Goal: Information Seeking & Learning: Learn about a topic

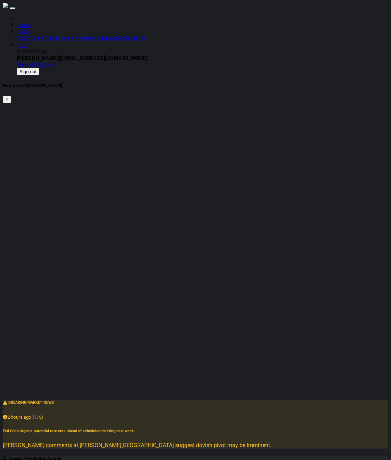
type input "tsla"
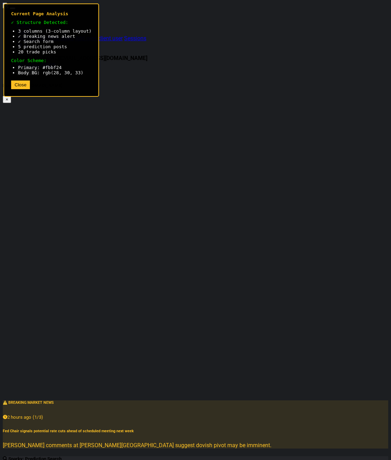
click at [20, 89] on button "Close" at bounding box center [20, 85] width 19 height 9
click at [32, 49] on li "5 prediction posts" at bounding box center [54, 46] width 73 height 5
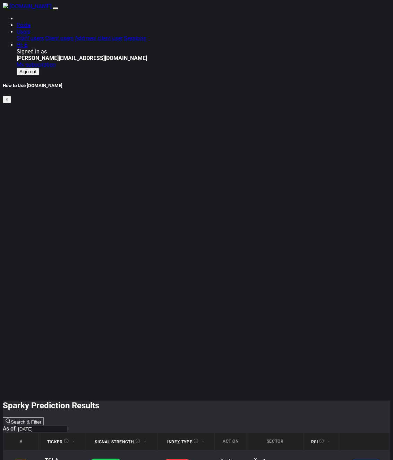
click at [97, 189] on html "SparkTrade.io Posts Users Staff users Client users Add new client user Sessions…" at bounding box center [196, 262] width 393 height 524
click at [280, 122] on div "How to Use SparkTrade.io × Sparky Prediction Results Search & Filter As of 2025…" at bounding box center [197, 302] width 388 height 438
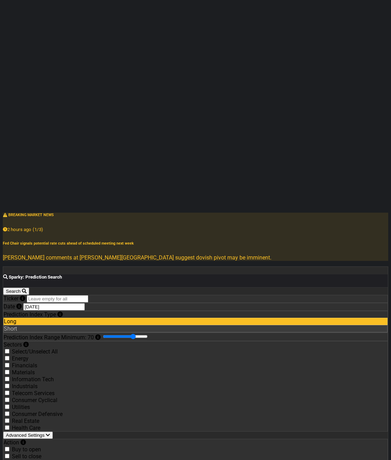
scroll to position [191, 0]
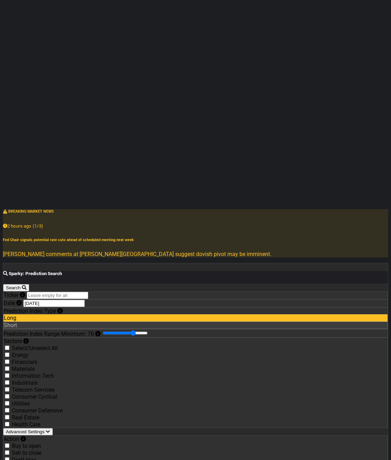
click at [50, 430] on icon "button" at bounding box center [48, 432] width 4 height 5
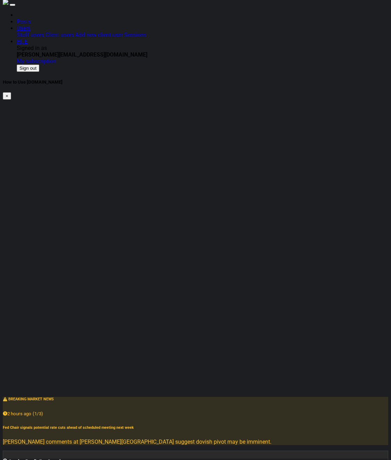
scroll to position [0, 0]
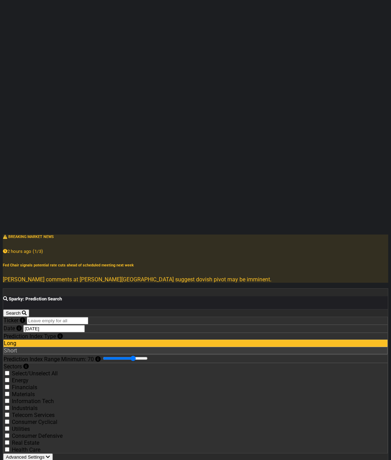
scroll to position [167, 0]
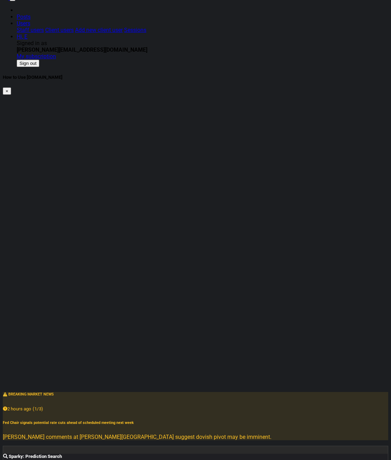
scroll to position [0, 0]
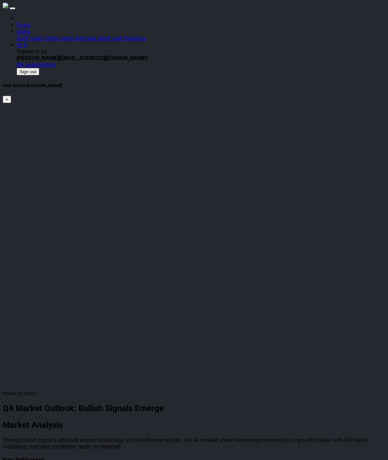
click at [171, 390] on article "Posted by: [DATE] Q4 Market Outlook: Bullish Signals Emerge Market Analysis Str…" at bounding box center [194, 454] width 383 height 128
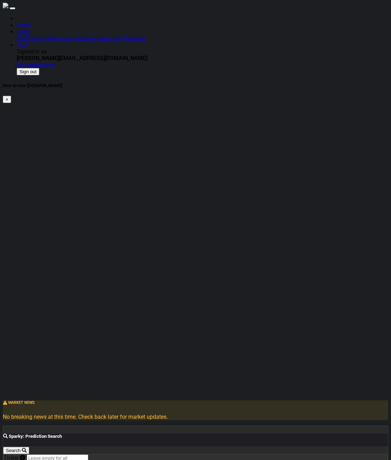
click at [30, 28] on link "Hi, E" at bounding box center [24, 31] width 14 height 7
click at [56, 61] on link "My subscription" at bounding box center [36, 64] width 39 height 7
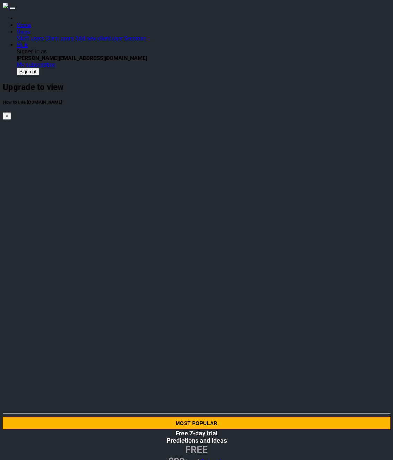
click at [129, 430] on div at bounding box center [197, 430] width 388 height 0
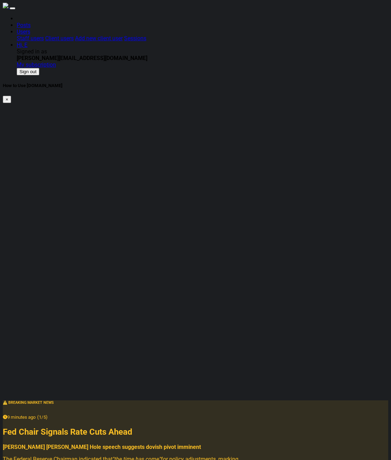
drag, startPoint x: 83, startPoint y: 48, endPoint x: 155, endPoint y: 205, distance: 173.0
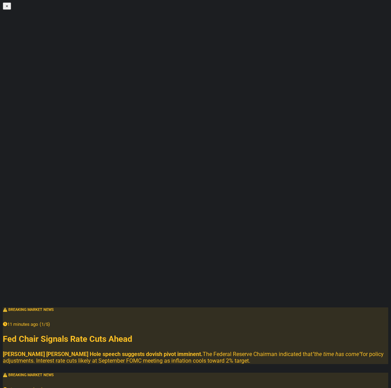
scroll to position [105, 0]
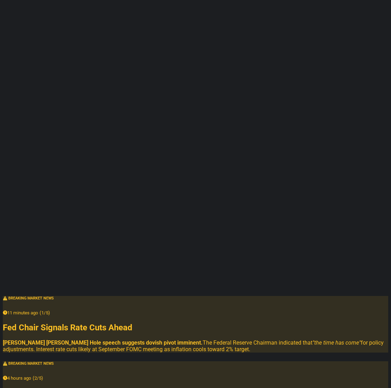
checkbox input "false"
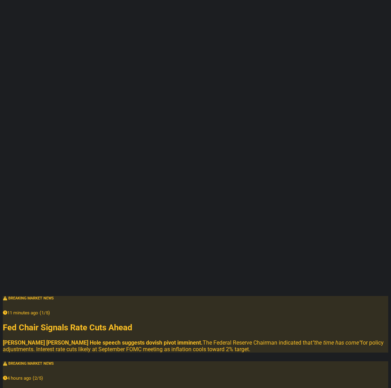
checkbox input "false"
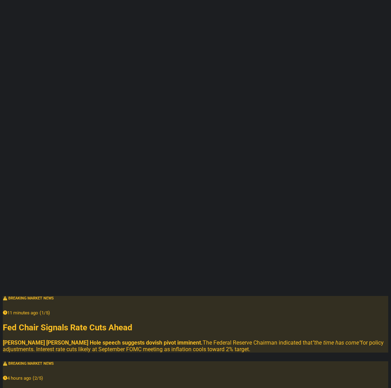
checkbox input "false"
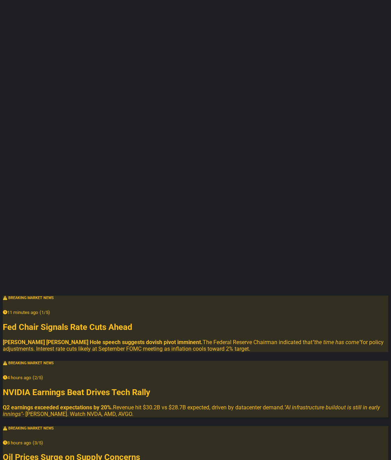
scroll to position [140, 0]
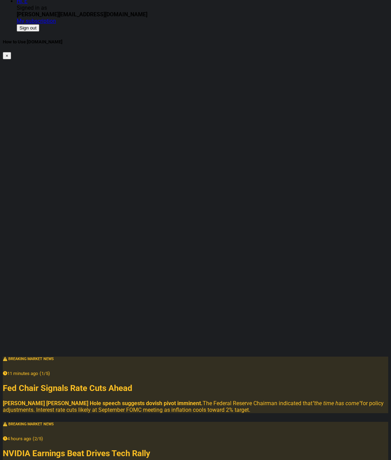
scroll to position [0, 0]
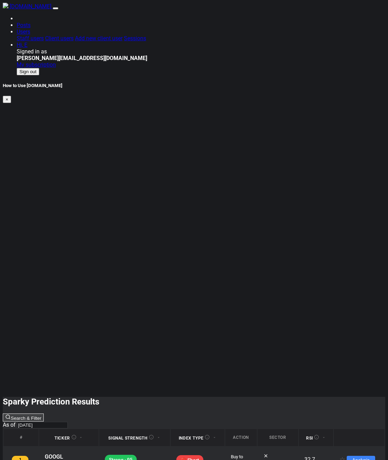
click at [44, 414] on button "Search & Filter" at bounding box center [23, 418] width 41 height 8
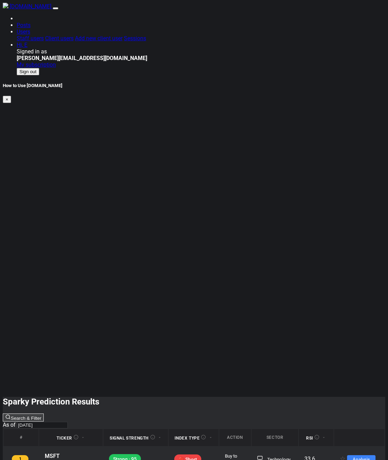
click at [44, 414] on button "Search & Filter" at bounding box center [23, 418] width 41 height 8
type input "tsla"
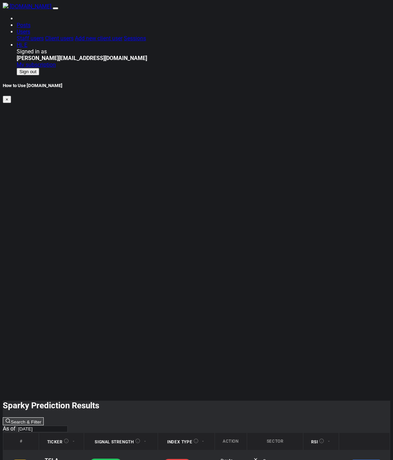
click at [44, 418] on button "Search & Filter" at bounding box center [23, 422] width 41 height 8
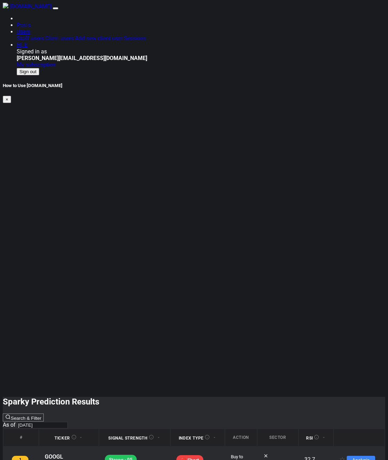
checkbox input "true"
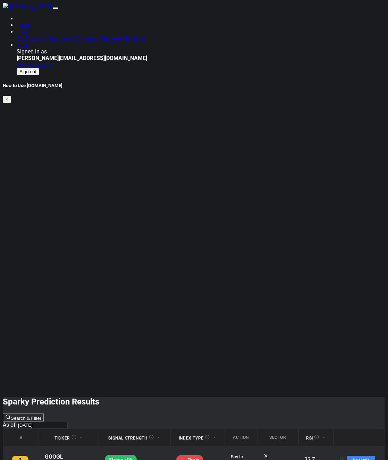
checkbox input "true"
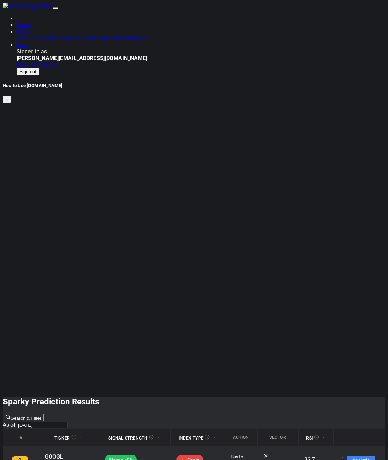
checkbox input "false"
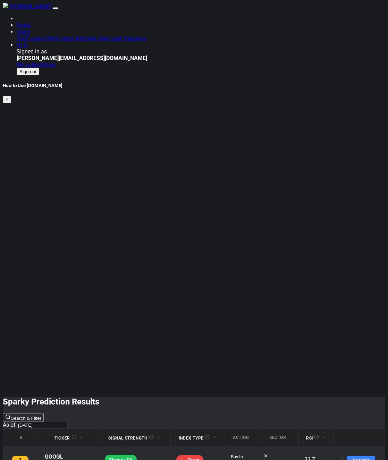
checkbox input "false"
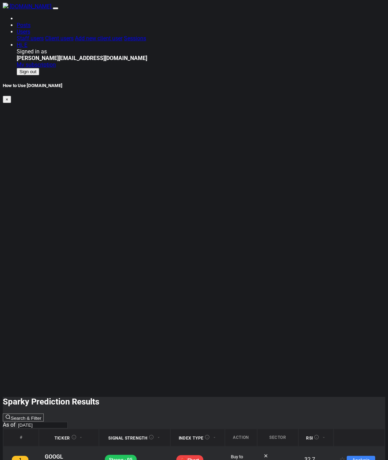
checkbox input "false"
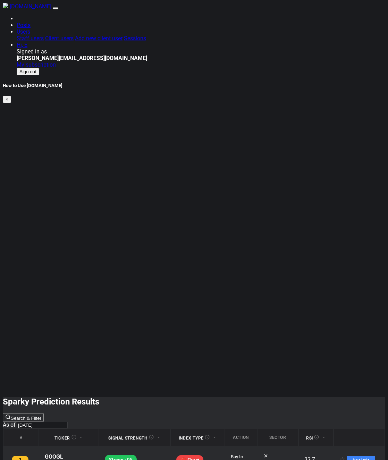
click at [69, 397] on h2 "Sparky Prediction Results" at bounding box center [194, 402] width 383 height 10
click at [8, 8] on img at bounding box center [6, 6] width 6 height 6
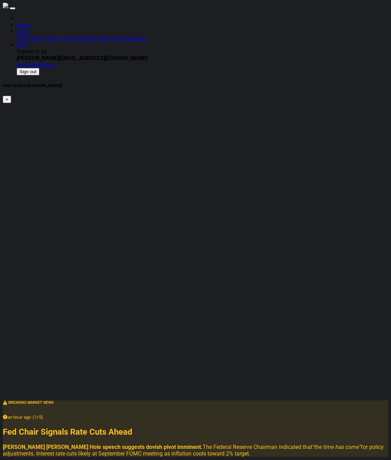
checkbox input "true"
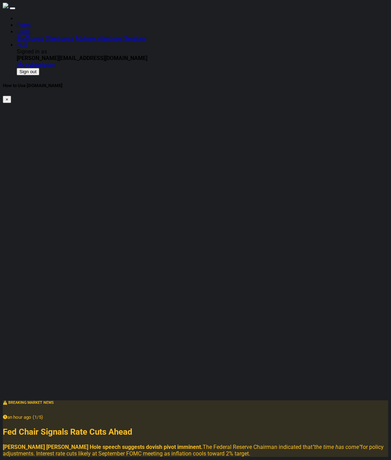
checkbox input "true"
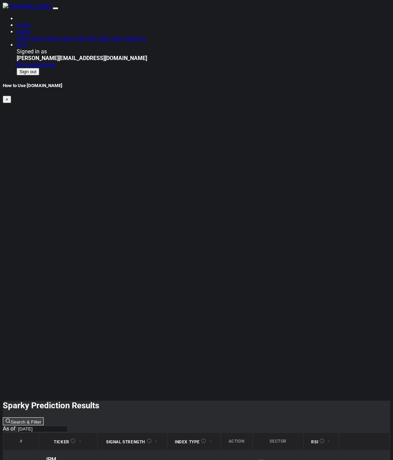
click at [44, 418] on button "Search & Filter" at bounding box center [23, 422] width 41 height 8
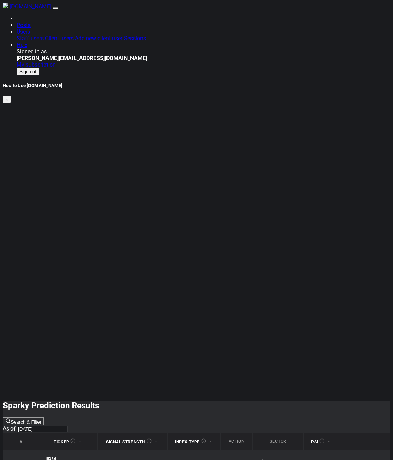
checkbox input "false"
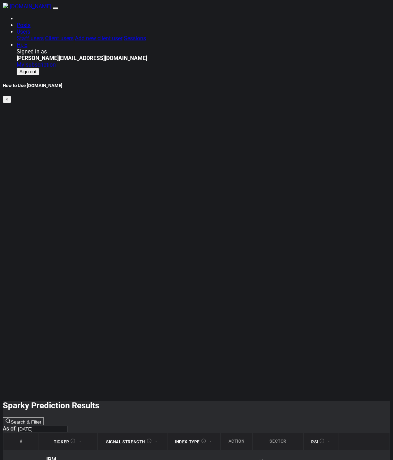
checkbox input "false"
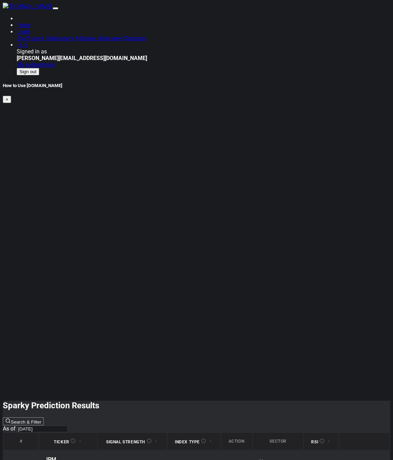
checkbox input "false"
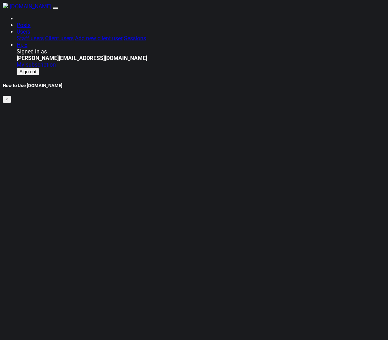
checkbox input "false"
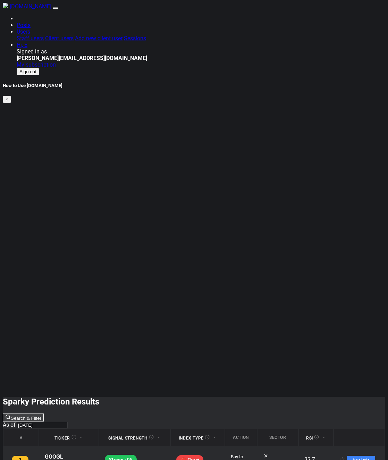
click at [44, 414] on button "Search & Filter" at bounding box center [23, 418] width 41 height 8
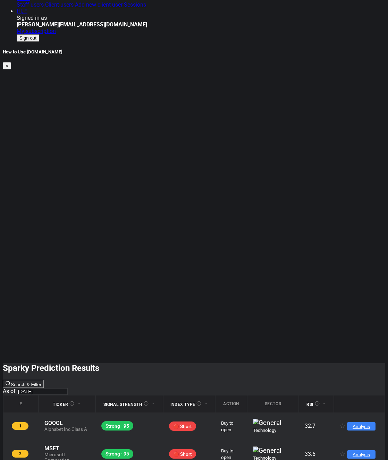
scroll to position [36, 0]
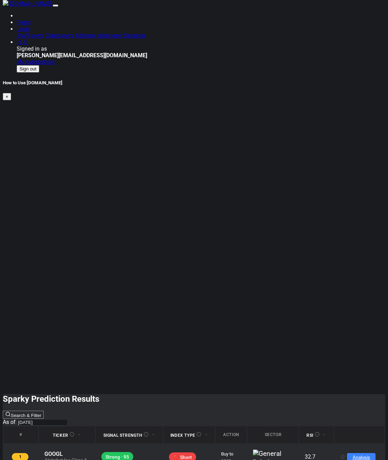
scroll to position [0, 0]
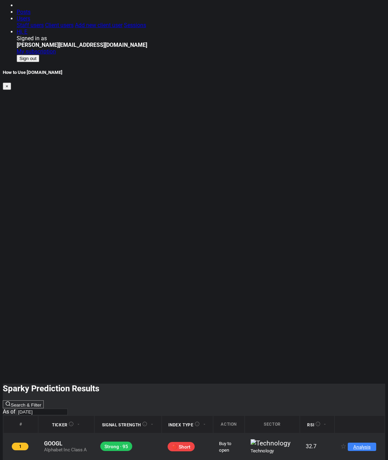
scroll to position [36, 0]
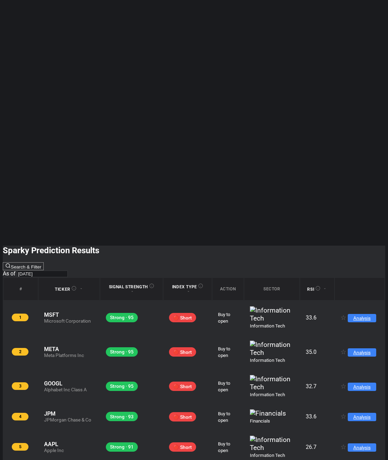
scroll to position [215, 0]
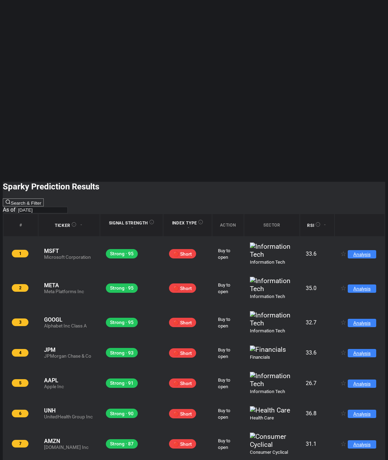
scroll to position [0, 0]
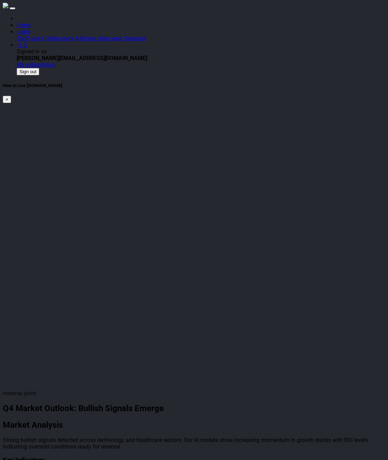
click at [168, 457] on h3 "Key Indicators" at bounding box center [194, 461] width 383 height 8
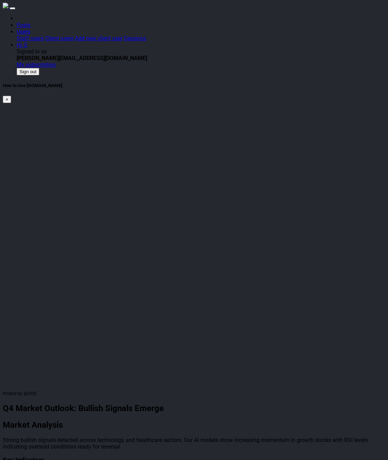
click at [137, 390] on div "Posted by: [DATE] Q4 Market Outlook: Bullish Signals Emerge Market Analysis Str…" at bounding box center [194, 454] width 383 height 128
click at [166, 390] on div "Posted by: [DATE] Q4 Market Outlook: Bullish Signals Emerge Market Analysis Str…" at bounding box center [194, 454] width 383 height 128
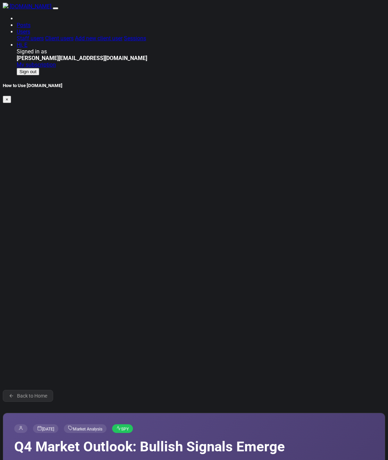
click at [107, 425] on span "Market Analysis" at bounding box center [85, 429] width 43 height 9
click at [58, 425] on span "[DATE]" at bounding box center [45, 429] width 25 height 9
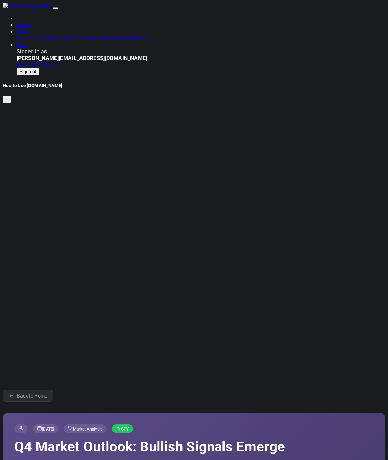
click at [31, 390] on link "Back to Home" at bounding box center [28, 396] width 50 height 12
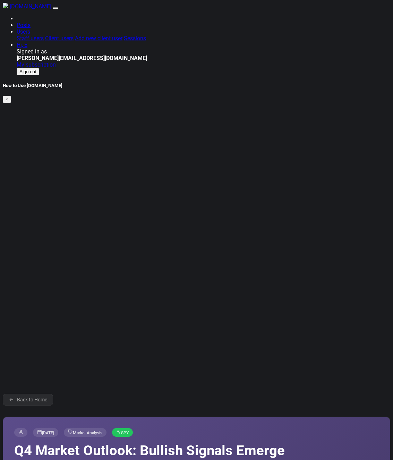
click at [45, 394] on link "Back to Home" at bounding box center [28, 400] width 50 height 12
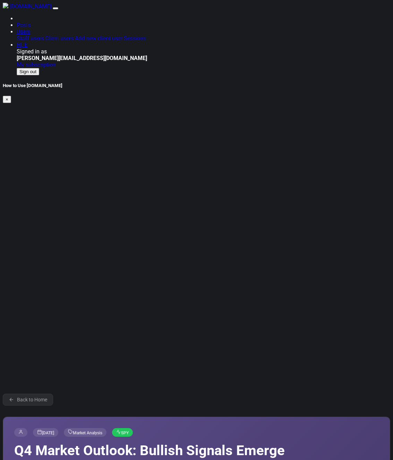
click at [58, 428] on span "[DATE]" at bounding box center [45, 432] width 25 height 9
click at [23, 430] on icon at bounding box center [20, 432] width 5 height 5
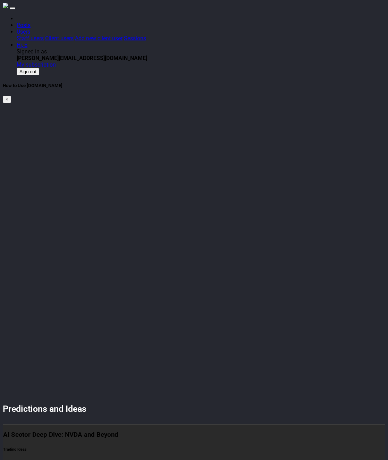
drag, startPoint x: 0, startPoint y: 0, endPoint x: 32, endPoint y: 303, distance: 305.1
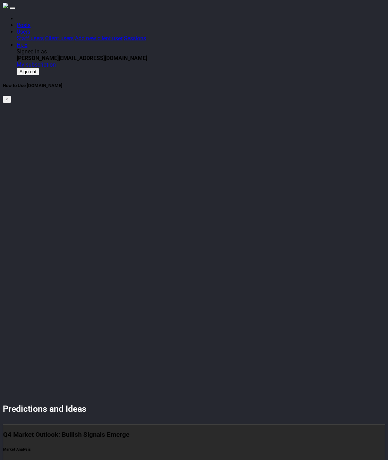
drag, startPoint x: 0, startPoint y: 0, endPoint x: 32, endPoint y: 208, distance: 210.1
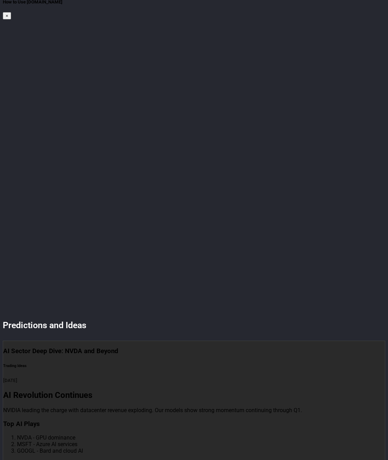
scroll to position [125, 0]
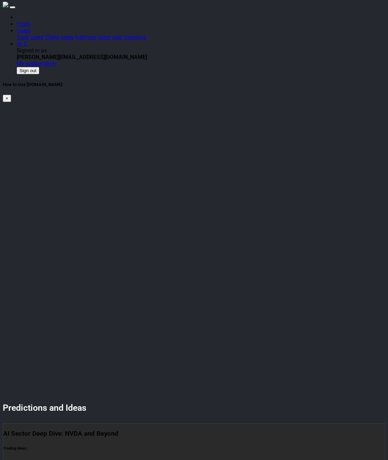
scroll to position [0, 0]
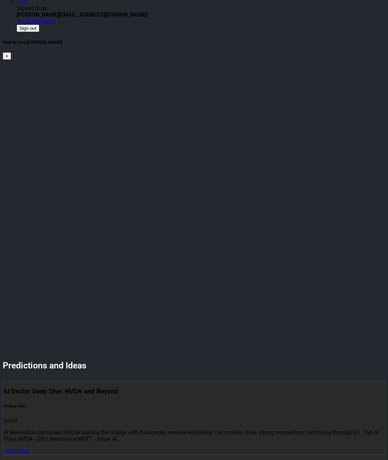
scroll to position [117, 0]
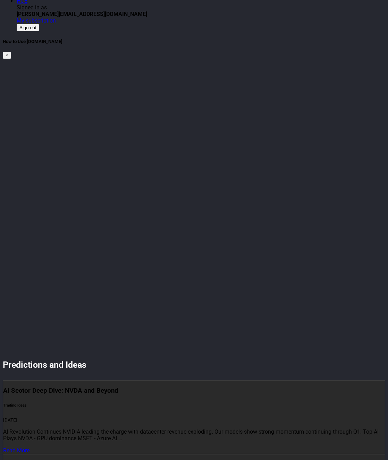
scroll to position [0, 0]
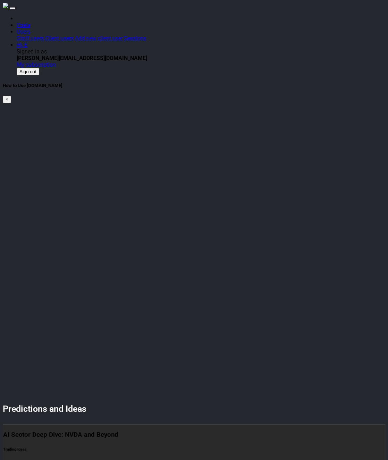
click at [8, 8] on img at bounding box center [6, 6] width 6 height 6
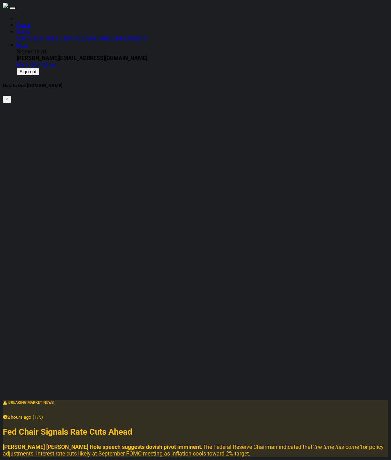
type input "tsla"
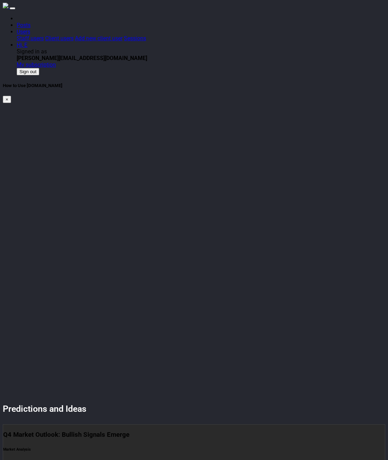
drag, startPoint x: 295, startPoint y: 45, endPoint x: 299, endPoint y: 58, distance: 13.4
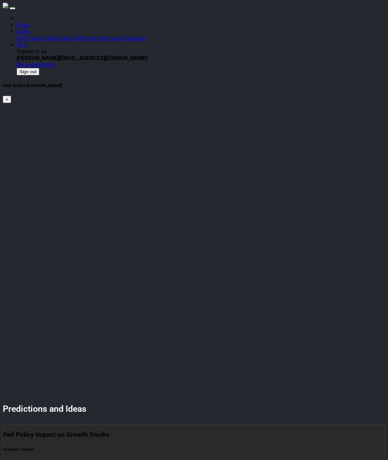
type input "GPU"
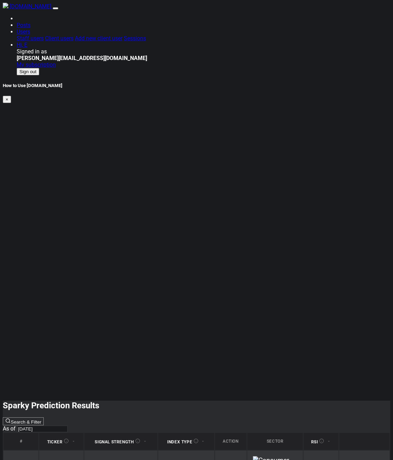
click at [50, 460] on div "TSLA" at bounding box center [61, 465] width 33 height 7
click at [354, 460] on link "Analysis" at bounding box center [366, 468] width 28 height 8
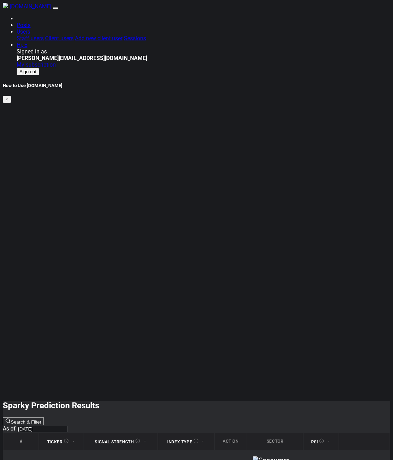
drag, startPoint x: 178, startPoint y: 236, endPoint x: 307, endPoint y: 125, distance: 170.8
click at [177, 233] on html "[DOMAIN_NAME] Posts Users Staff users Client users Add new client user Sessions…" at bounding box center [196, 412] width 393 height 824
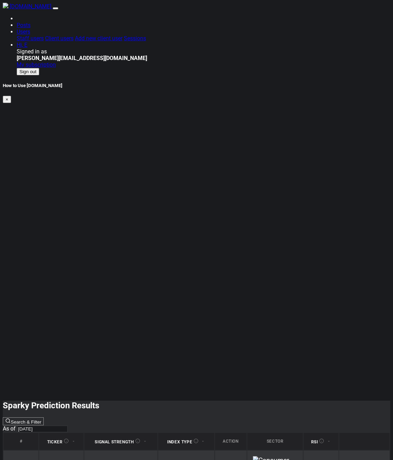
click at [345, 460] on button "☆" at bounding box center [348, 468] width 6 height 8
click at [340, 451] on td "★ Analysis" at bounding box center [365, 468] width 50 height 34
click at [345, 460] on button "★" at bounding box center [348, 468] width 6 height 8
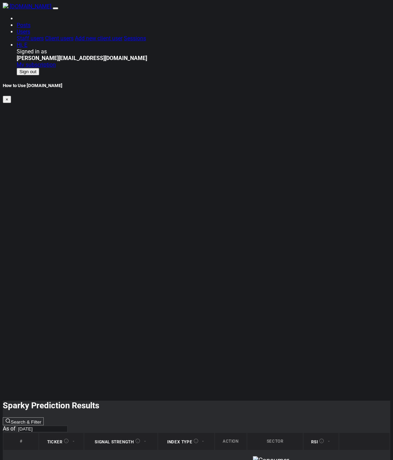
drag, startPoint x: 175, startPoint y: 288, endPoint x: 167, endPoint y: 246, distance: 42.7
click at [176, 283] on html "[DOMAIN_NAME] Posts Users Staff users Client users Add new client user Sessions…" at bounding box center [196, 412] width 393 height 824
click at [262, 251] on html "[DOMAIN_NAME] Posts Users Staff users Client users Add new client user Sessions…" at bounding box center [196, 412] width 393 height 824
click at [260, 198] on html "[DOMAIN_NAME] Posts Users Staff users Client users Add new client user Sessions…" at bounding box center [196, 412] width 393 height 824
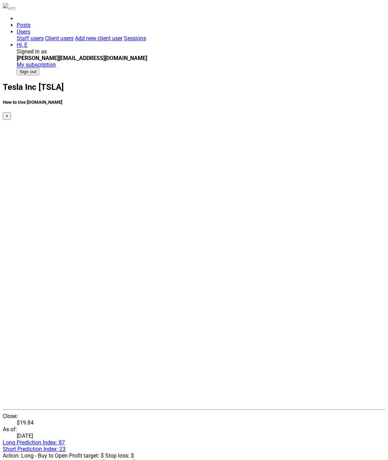
click link "T30D"
click link "TTM"
click icon "$16.00 $18.00 $20.00 $22.00 $16.00 $18.00 $20.00 $22.00 Closing price 0 20 40 6…"
click text "Closing price"
